Goal: Transaction & Acquisition: Purchase product/service

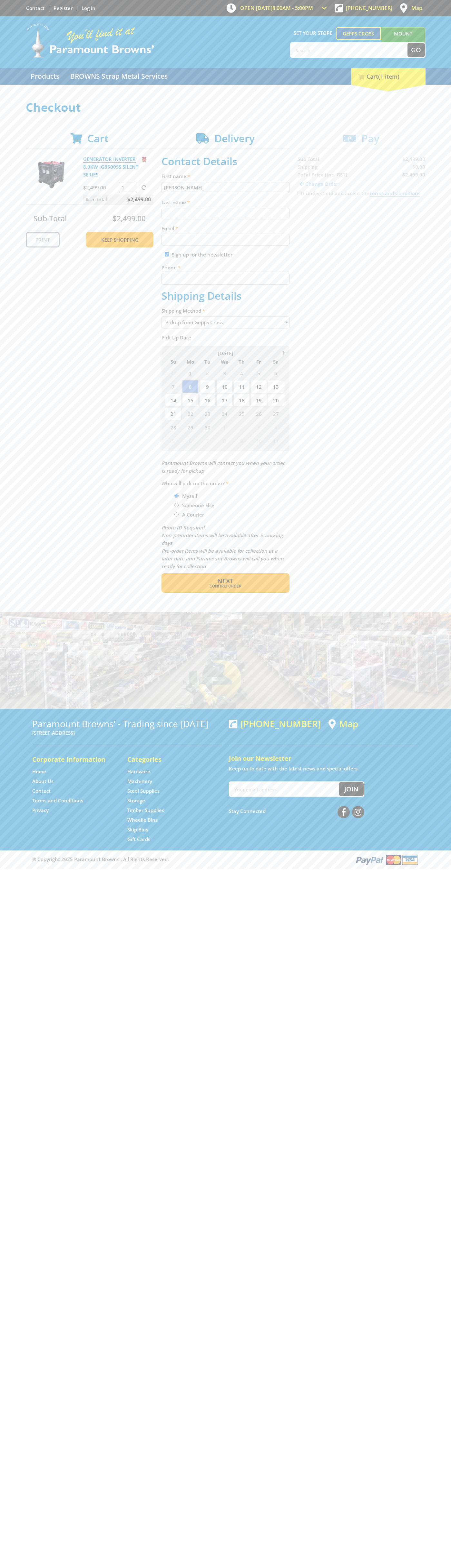
type input "[PERSON_NAME]"
type input "[EMAIL_ADDRESS][DOMAIN_NAME]"
type input "0293744000"
click at [225, 581] on span "Next" at bounding box center [225, 580] width 16 height 9
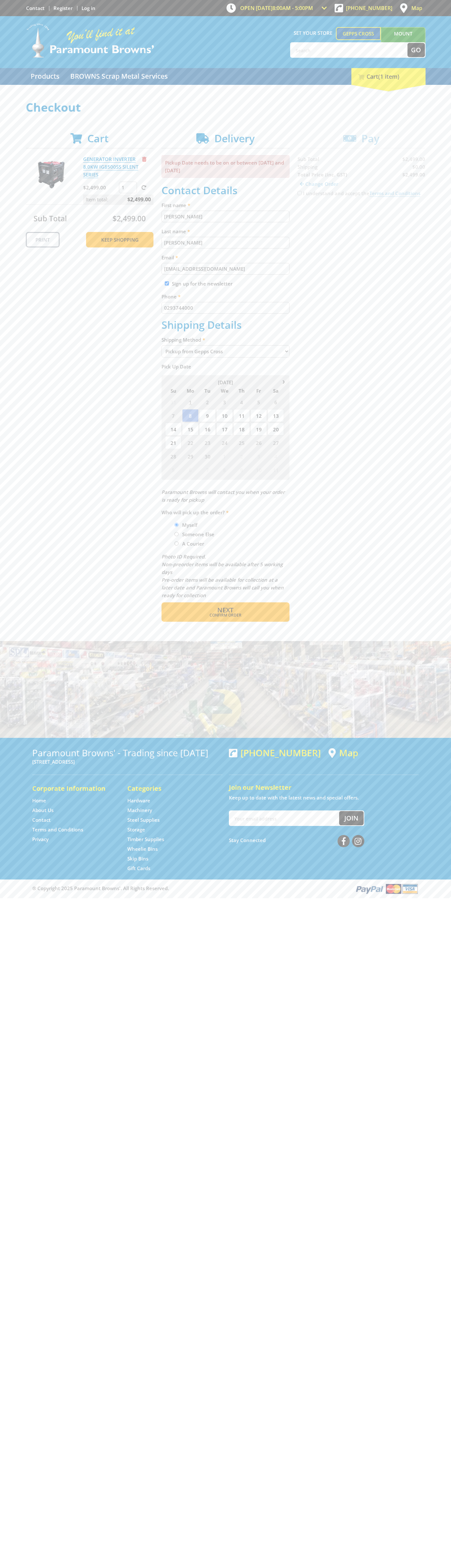
type input "[PERSON_NAME]"
click at [225, 615] on span "Confirm order" at bounding box center [226, 615] width 100 height 4
click at [225, 610] on span "Next" at bounding box center [225, 609] width 16 height 9
